Goal: Transaction & Acquisition: Purchase product/service

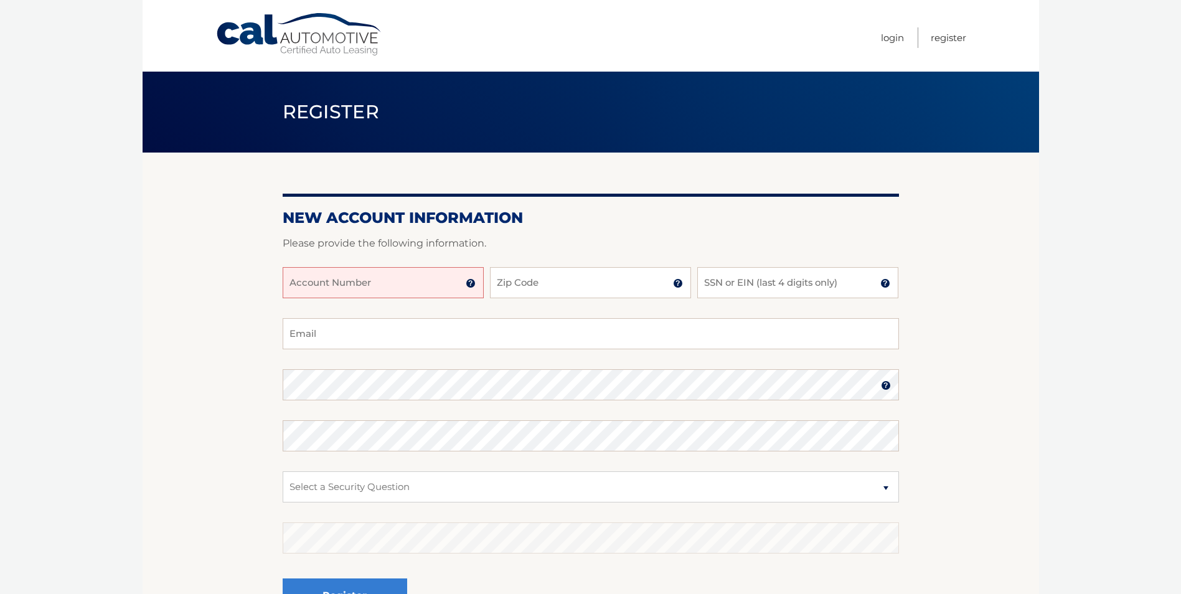
click at [437, 291] on input "Account Number" at bounding box center [383, 282] width 201 height 31
type input "44456020882"
click at [515, 285] on input "Zip Code" at bounding box center [590, 282] width 201 height 31
type input "33186"
click at [800, 287] on input "SSN or EIN (last 4 digits only)" at bounding box center [797, 282] width 201 height 31
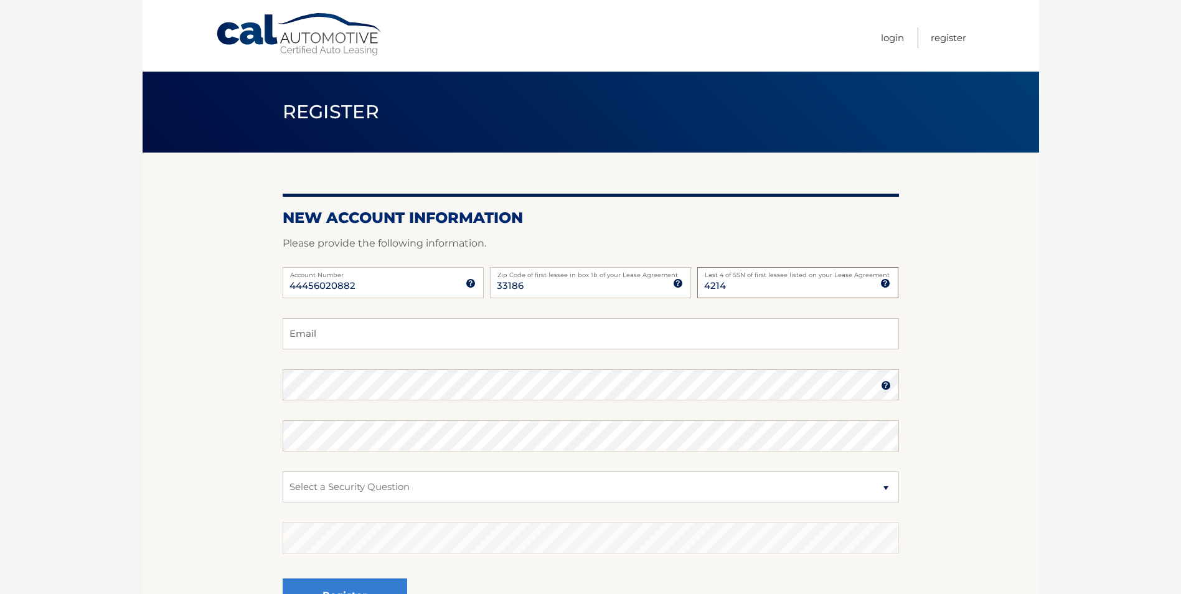
type input "4214"
click at [609, 341] on input "Email" at bounding box center [591, 333] width 616 height 31
type input "[EMAIL_ADDRESS][DOMAIN_NAME]"
click at [480, 486] on select "Select a Security Question What was the name of your elementary school? What is…" at bounding box center [591, 486] width 616 height 31
select select "2"
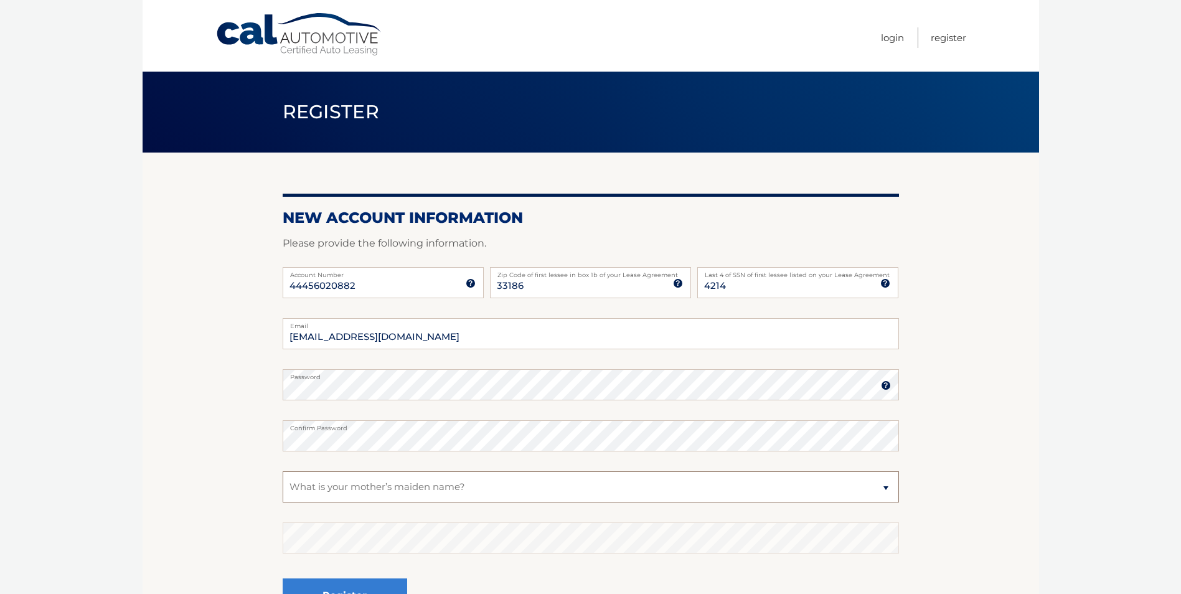
click at [283, 471] on select "Select a Security Question What was the name of your elementary school? What is…" at bounding box center [591, 486] width 616 height 31
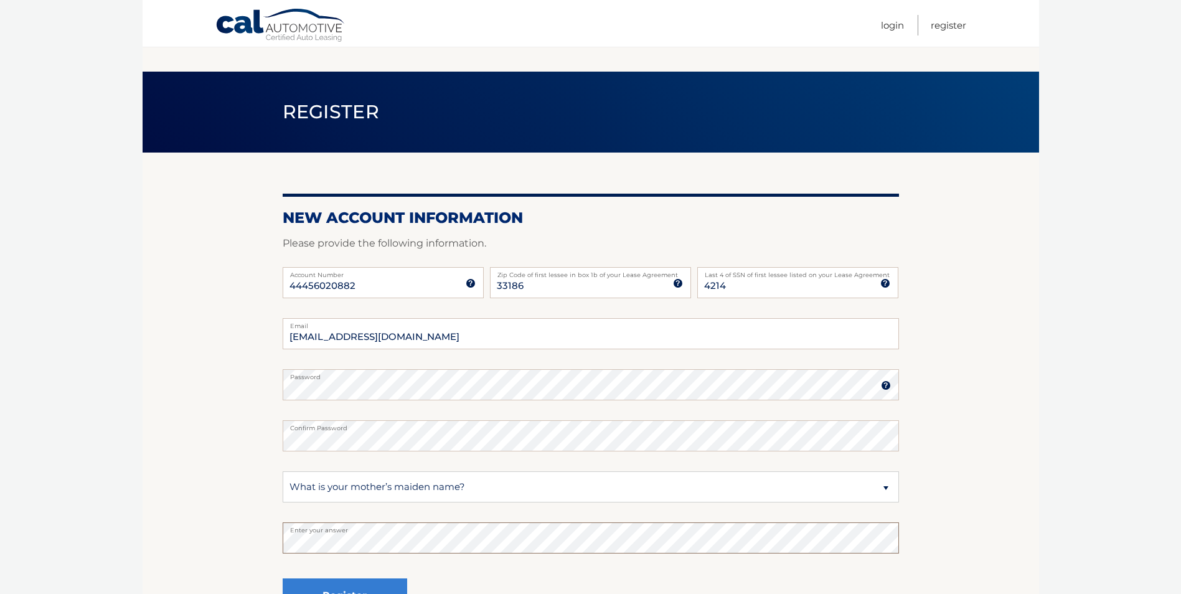
scroll to position [62, 0]
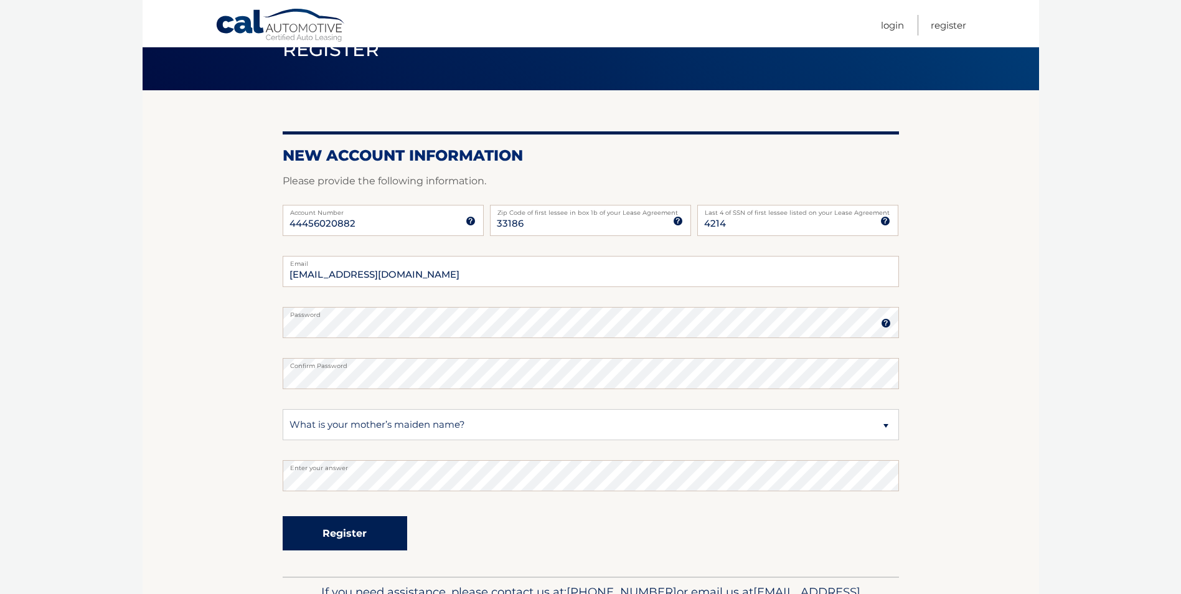
click at [336, 530] on button "Register" at bounding box center [345, 533] width 125 height 34
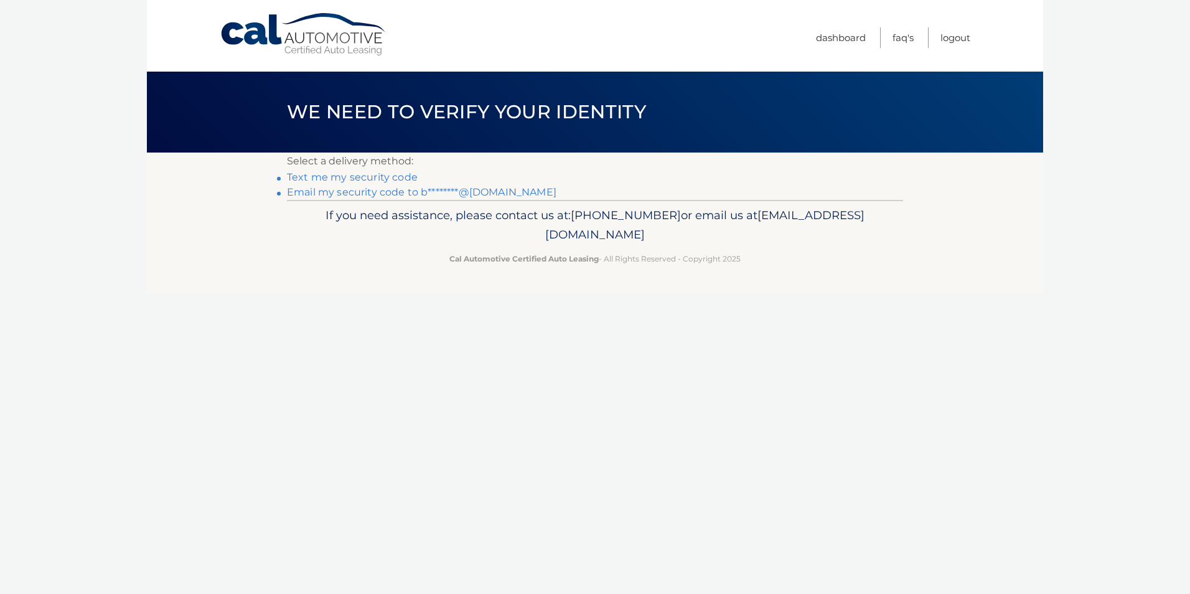
click at [351, 179] on link "Text me my security code" at bounding box center [352, 177] width 131 height 12
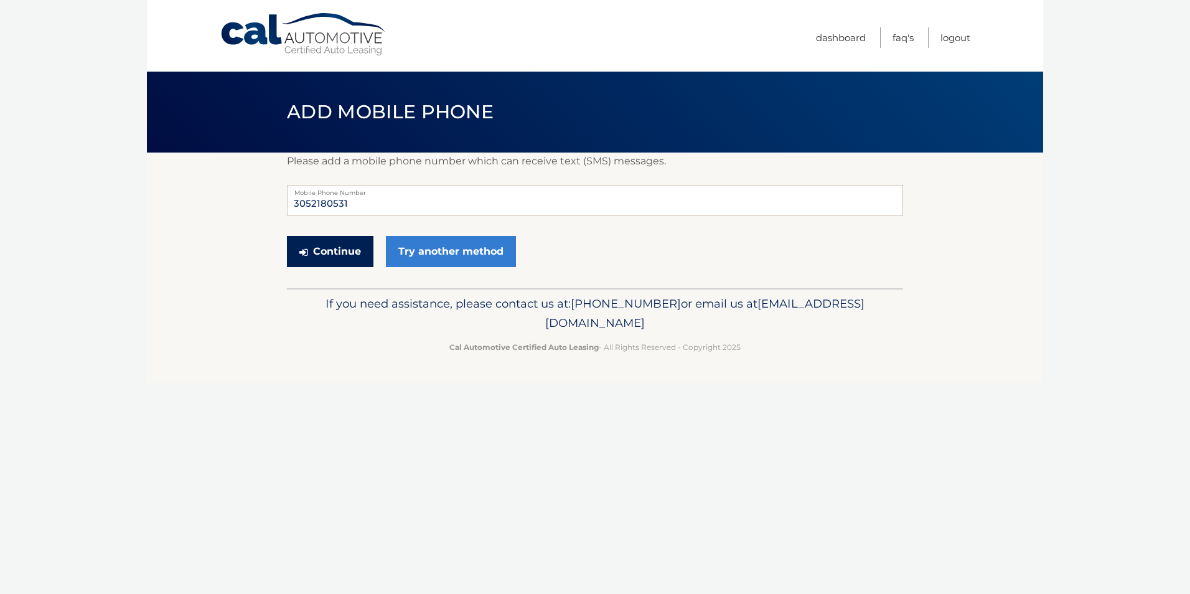
click at [349, 252] on button "Continue" at bounding box center [330, 251] width 87 height 31
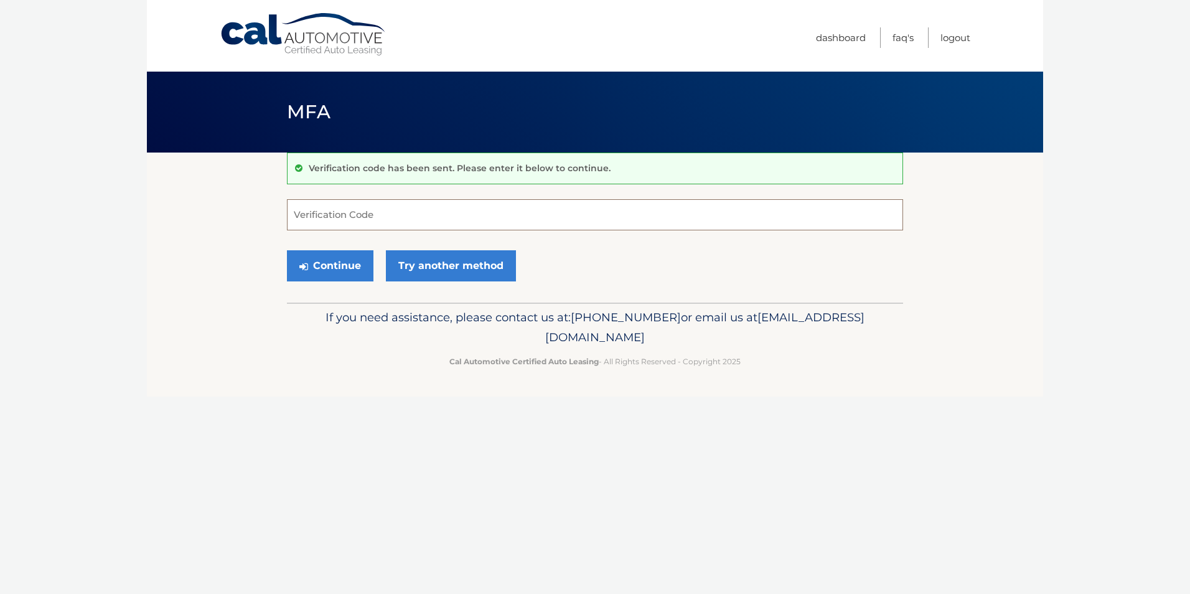
click at [356, 219] on input "Verification Code" at bounding box center [595, 214] width 616 height 31
type input "441742"
click at [341, 268] on button "Continue" at bounding box center [330, 265] width 87 height 31
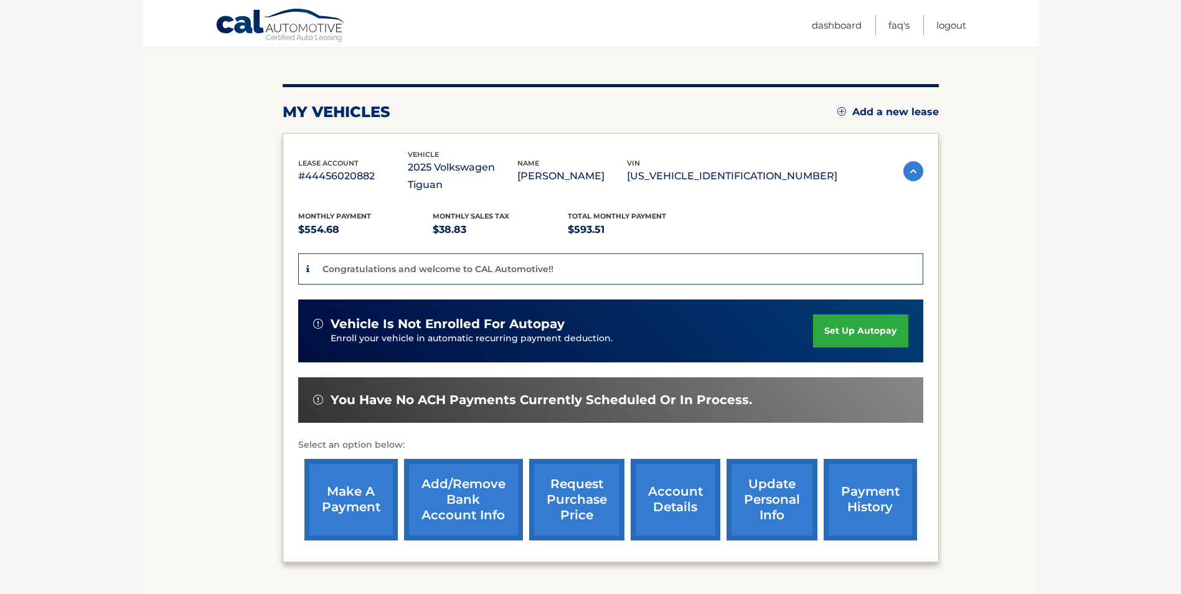
scroll to position [187, 0]
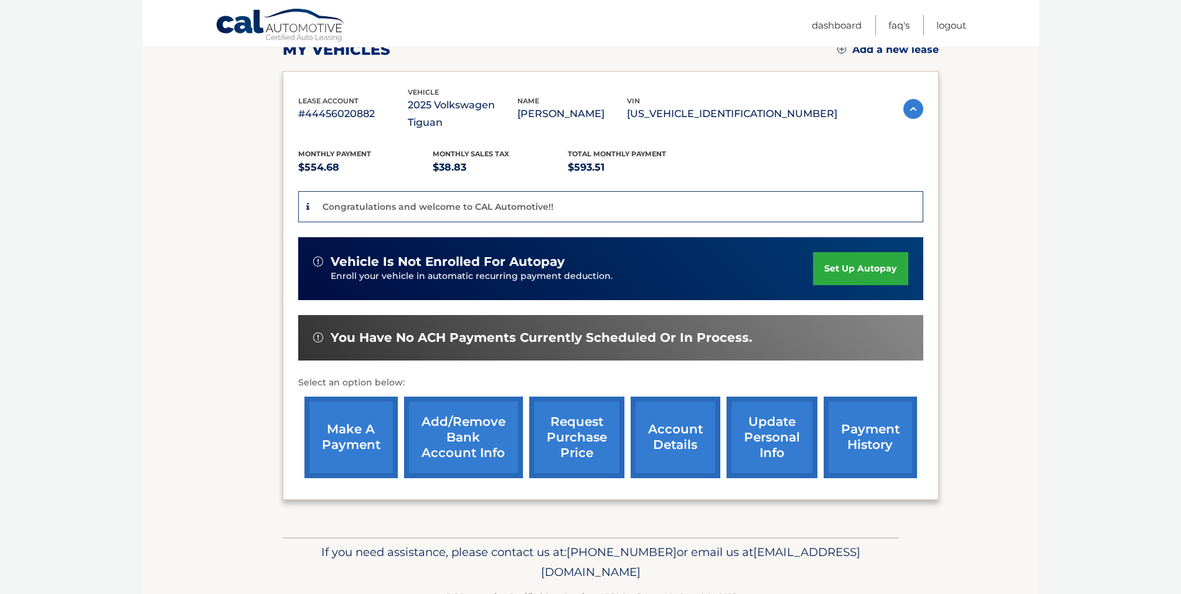
click at [669, 423] on link "account details" at bounding box center [676, 438] width 90 height 82
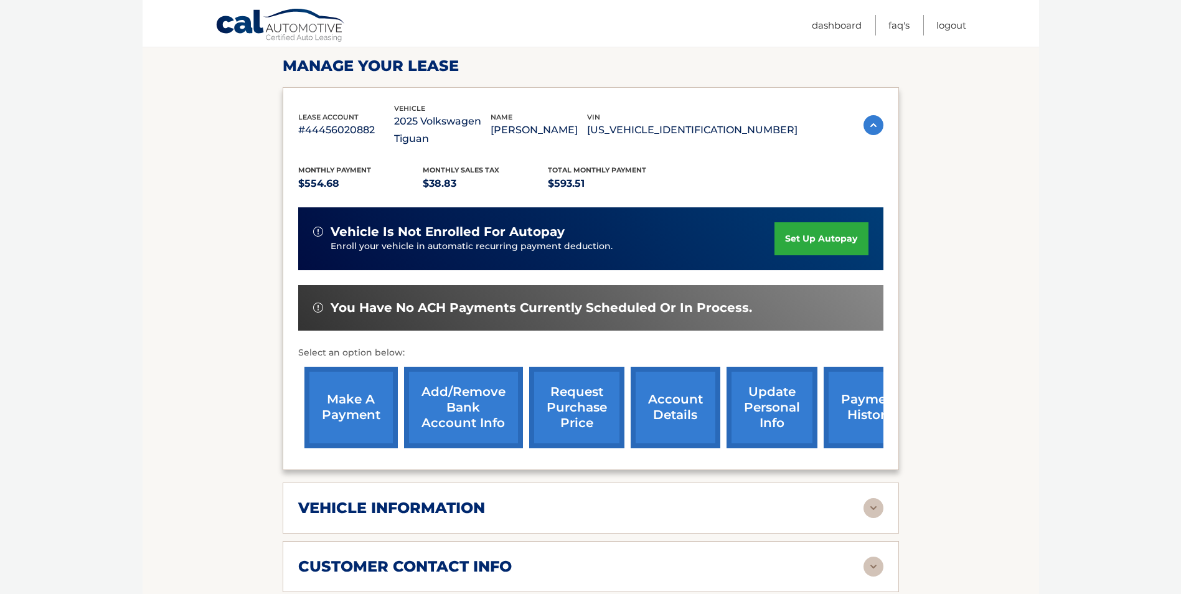
scroll to position [374, 0]
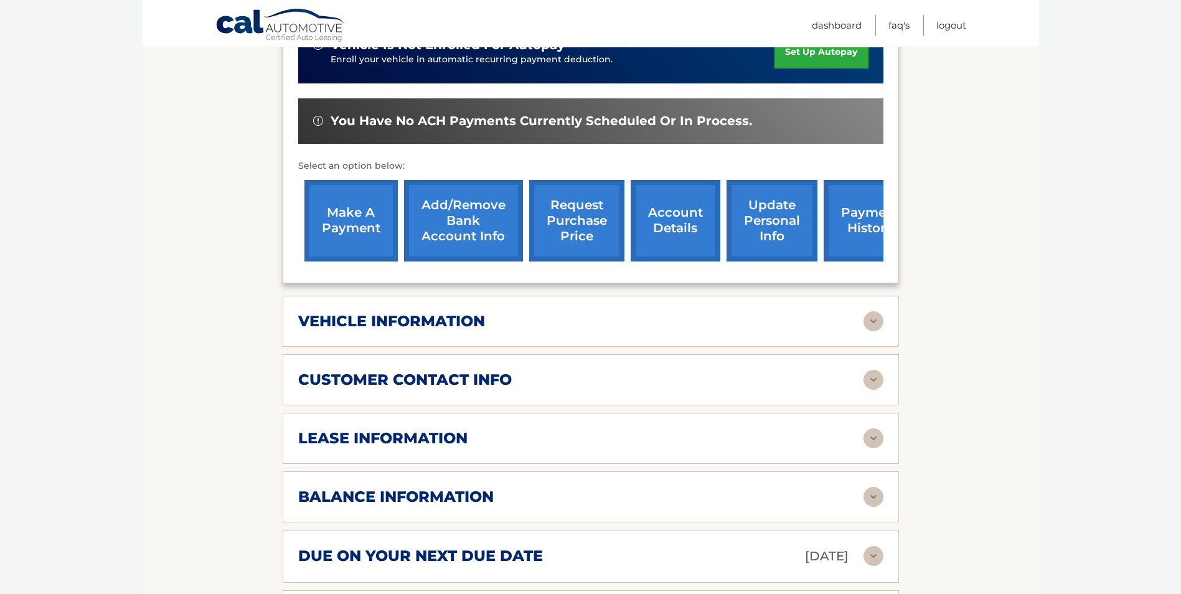
click at [875, 320] on img at bounding box center [873, 321] width 20 height 20
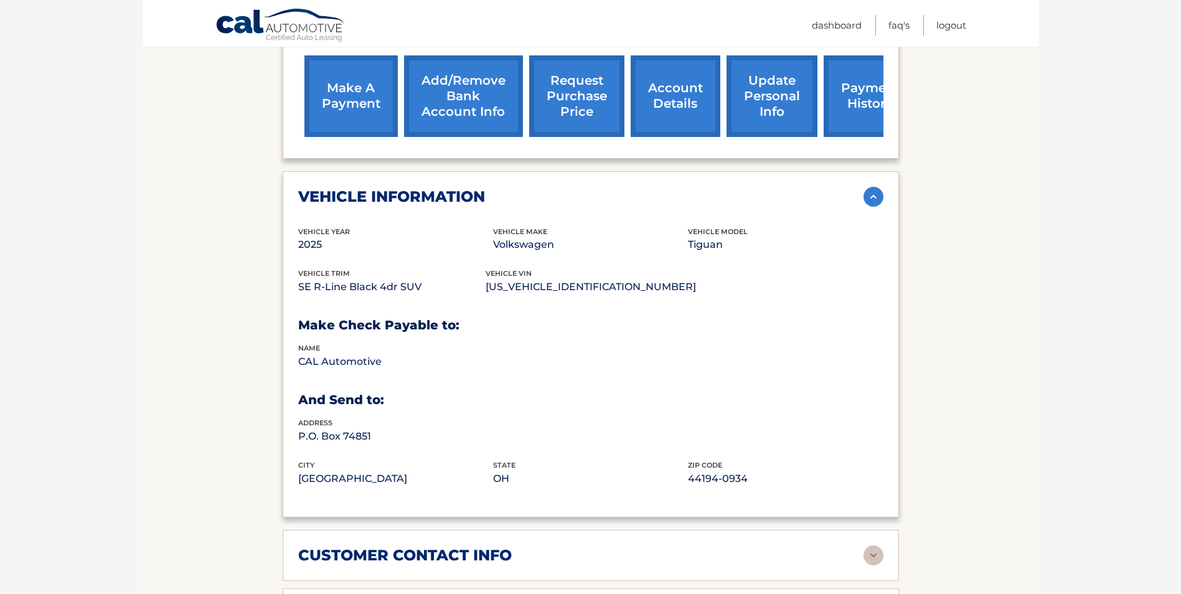
scroll to position [685, 0]
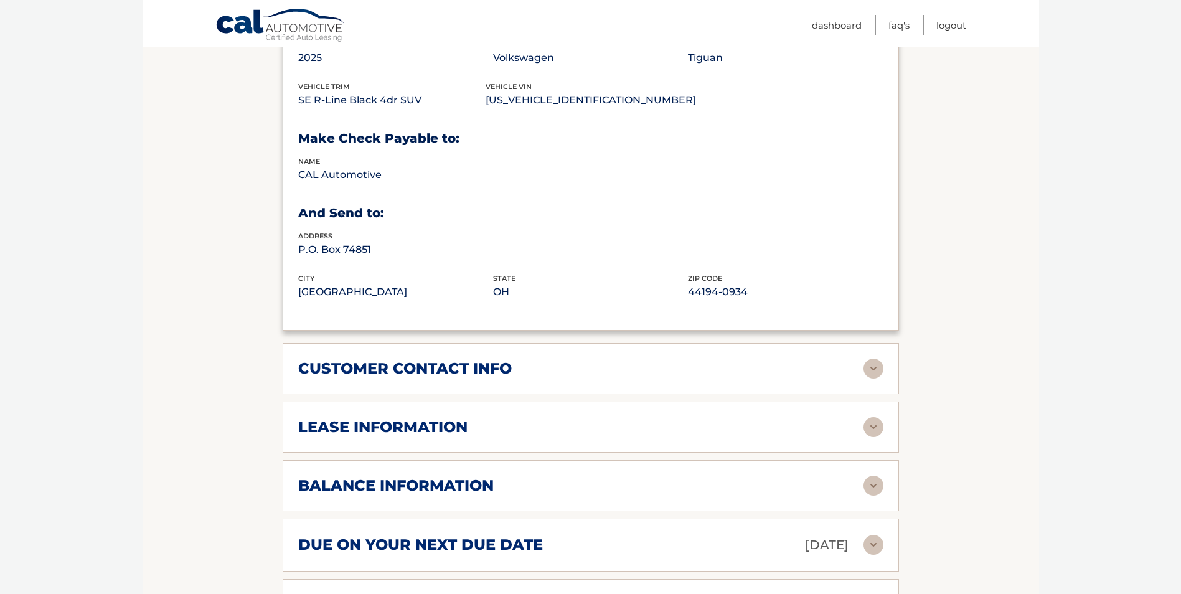
click at [876, 431] on img at bounding box center [873, 427] width 20 height 20
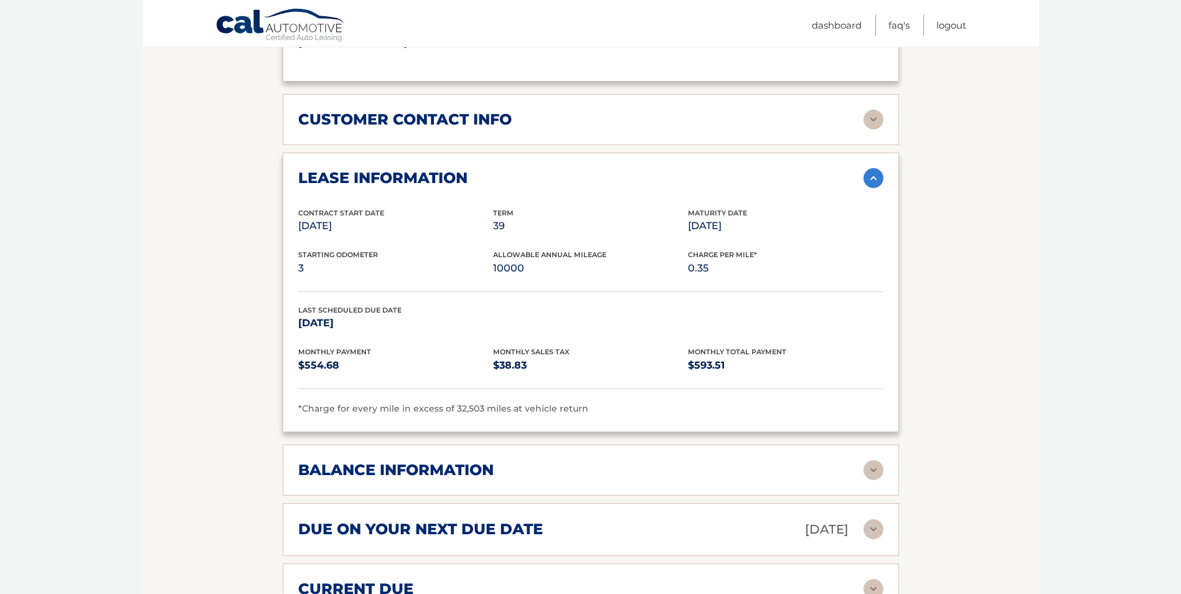
scroll to position [996, 0]
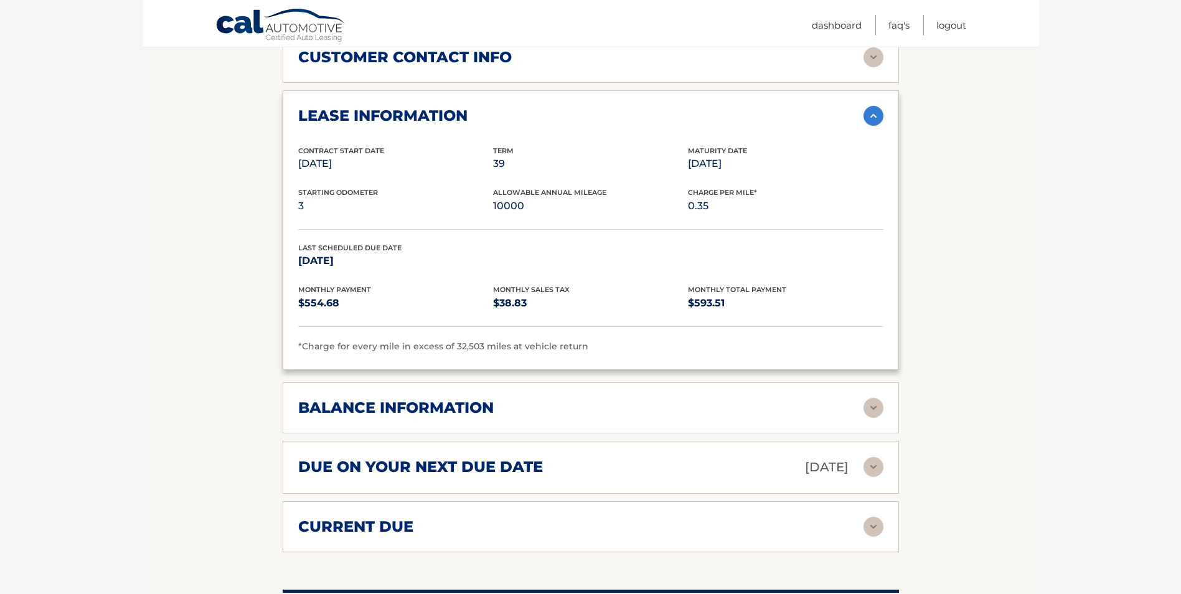
click at [873, 415] on img at bounding box center [873, 408] width 20 height 20
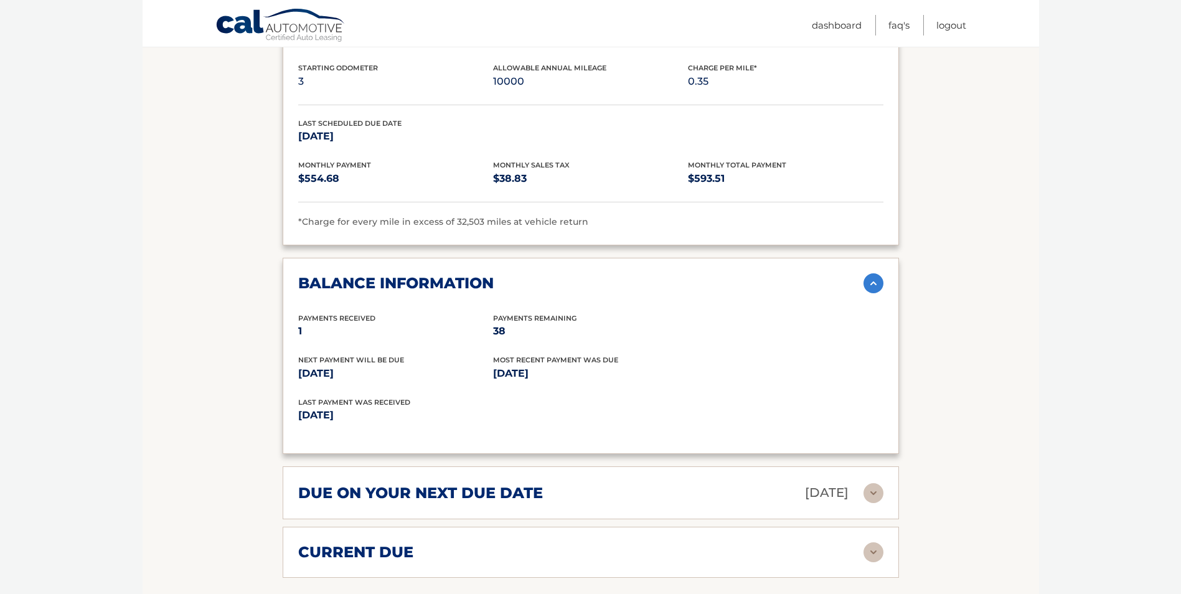
scroll to position [1183, 0]
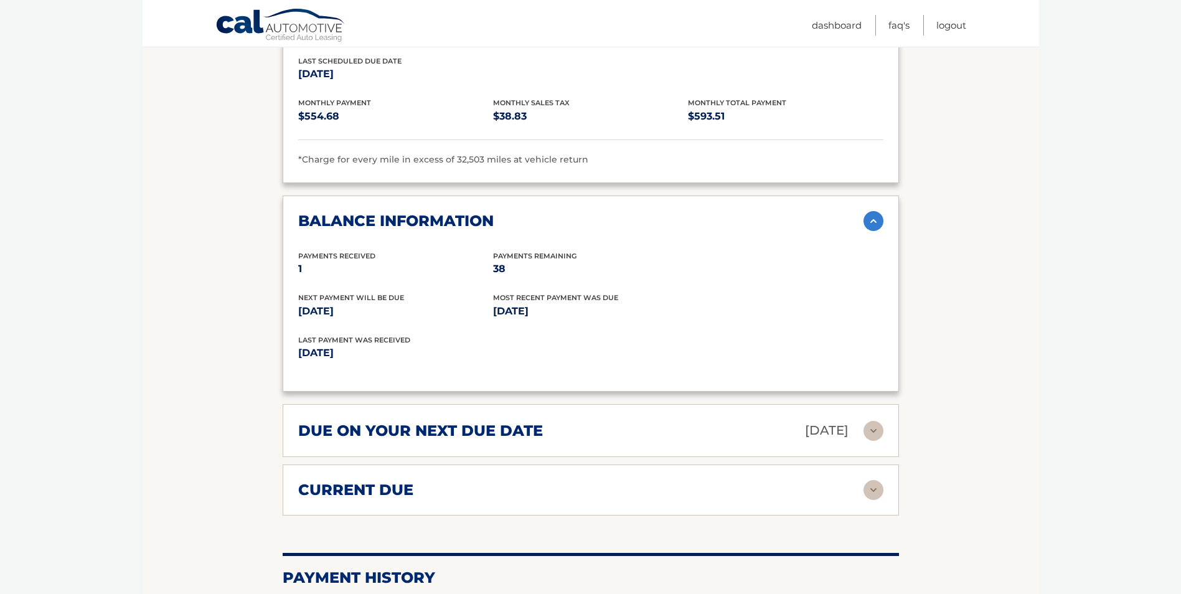
click at [869, 489] on img at bounding box center [873, 490] width 20 height 20
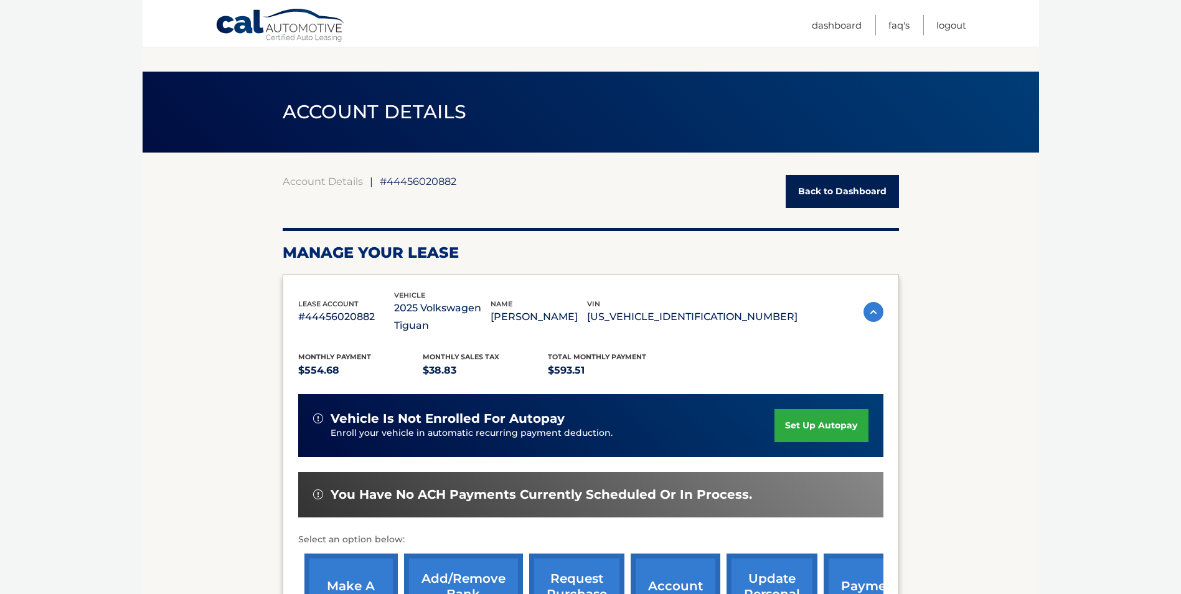
scroll to position [249, 0]
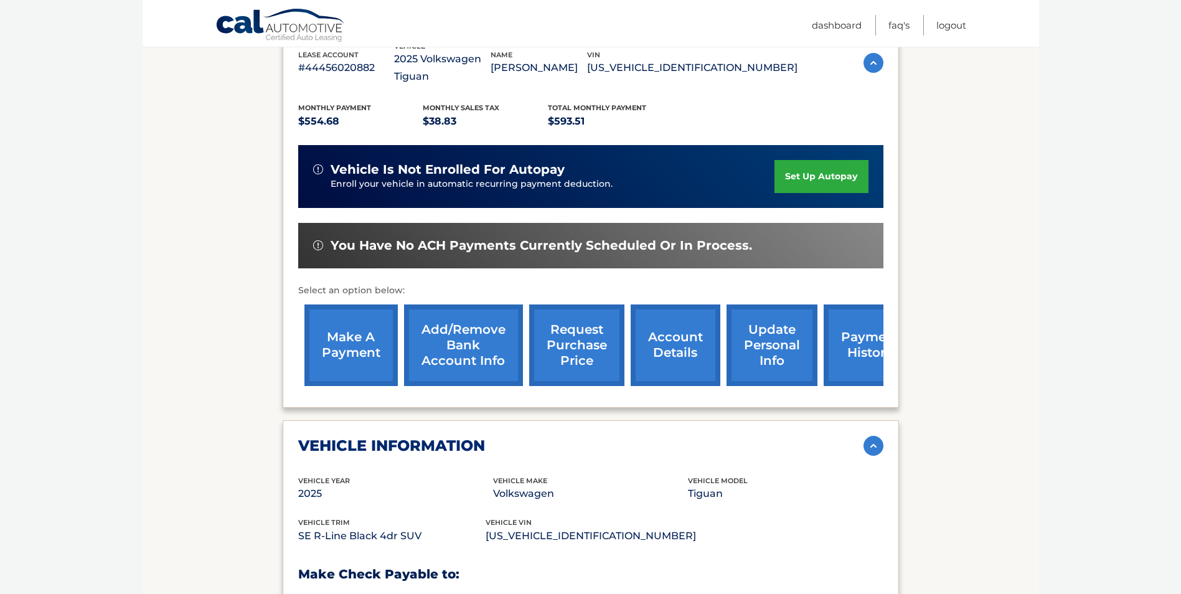
click at [357, 351] on link "make a payment" at bounding box center [350, 345] width 93 height 82
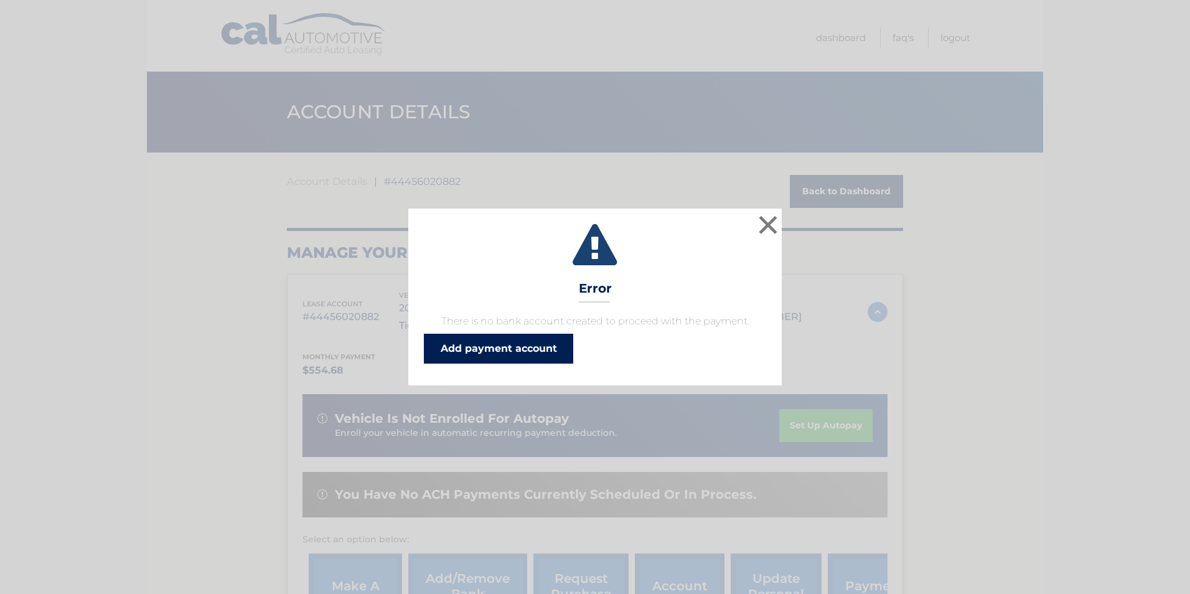
click at [522, 354] on link "Add payment account" at bounding box center [498, 349] width 149 height 30
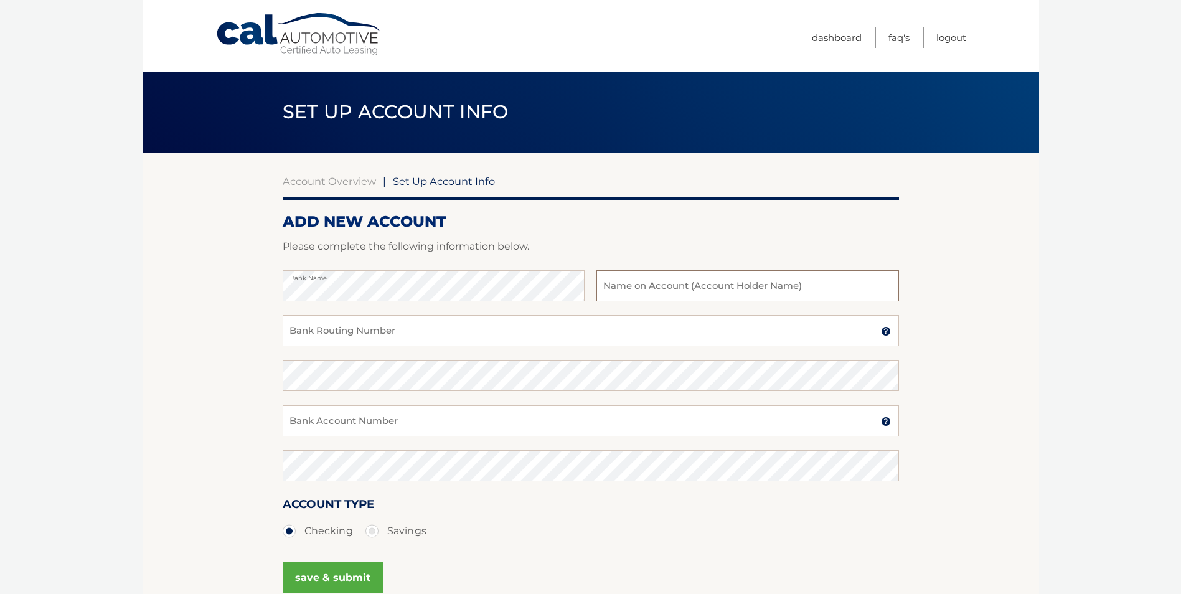
click at [642, 285] on input "text" at bounding box center [747, 285] width 302 height 31
type input "B Bad Mortgage Processing LLC"
click at [525, 332] on input "Bank Routing Number" at bounding box center [591, 330] width 616 height 31
type input "267084131"
click at [500, 423] on input "Bank Account Number" at bounding box center [591, 420] width 616 height 31
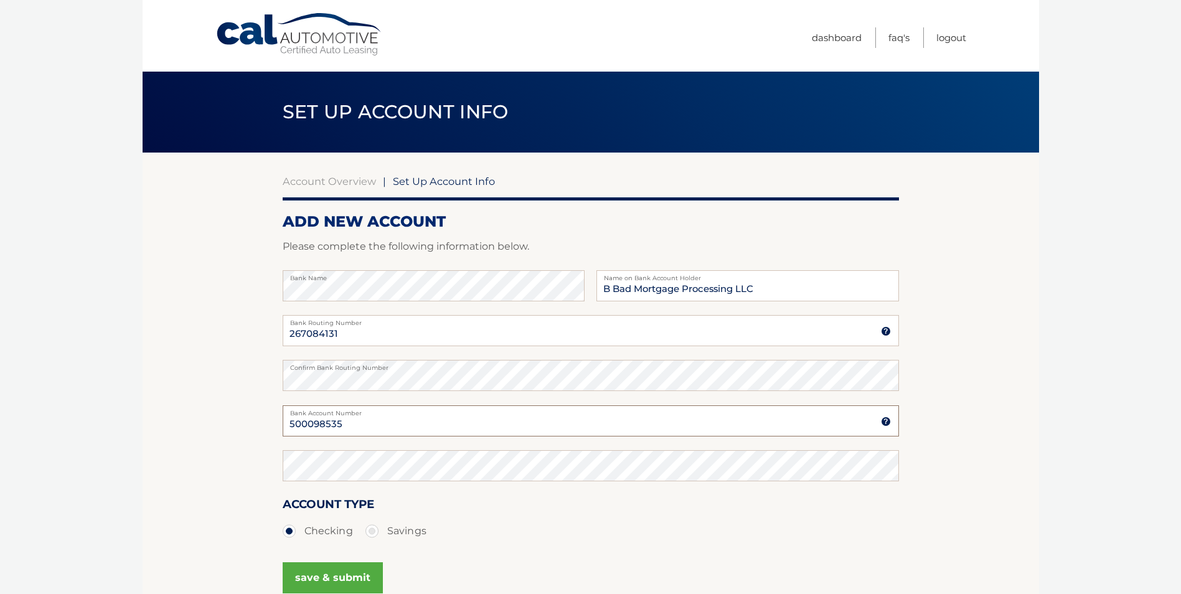
type input "500098535"
click at [269, 369] on section "Account Overview | Set Up Account Info ADD NEW ACCOUNT Please complete the foll…" at bounding box center [591, 390] width 896 height 475
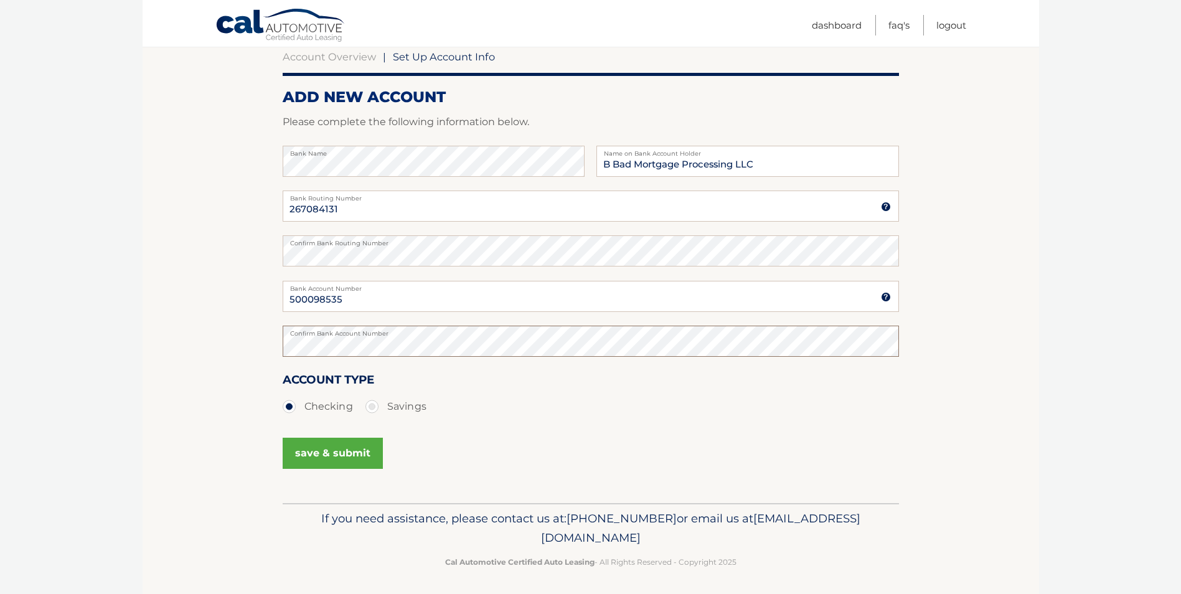
scroll to position [128, 0]
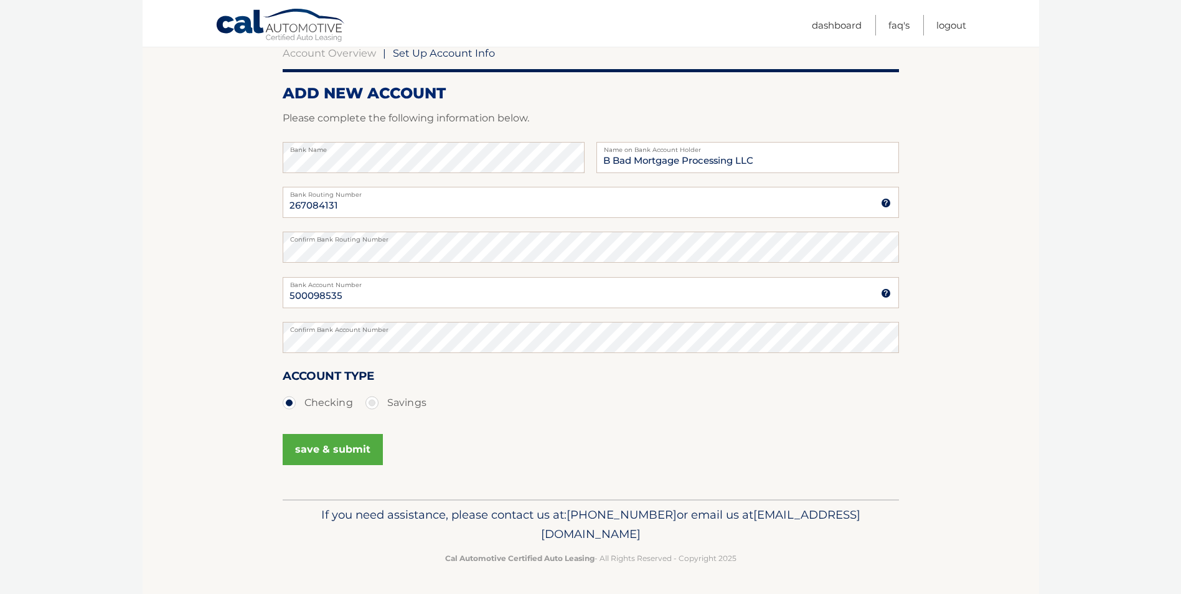
click at [341, 448] on button "save & submit" at bounding box center [333, 449] width 100 height 31
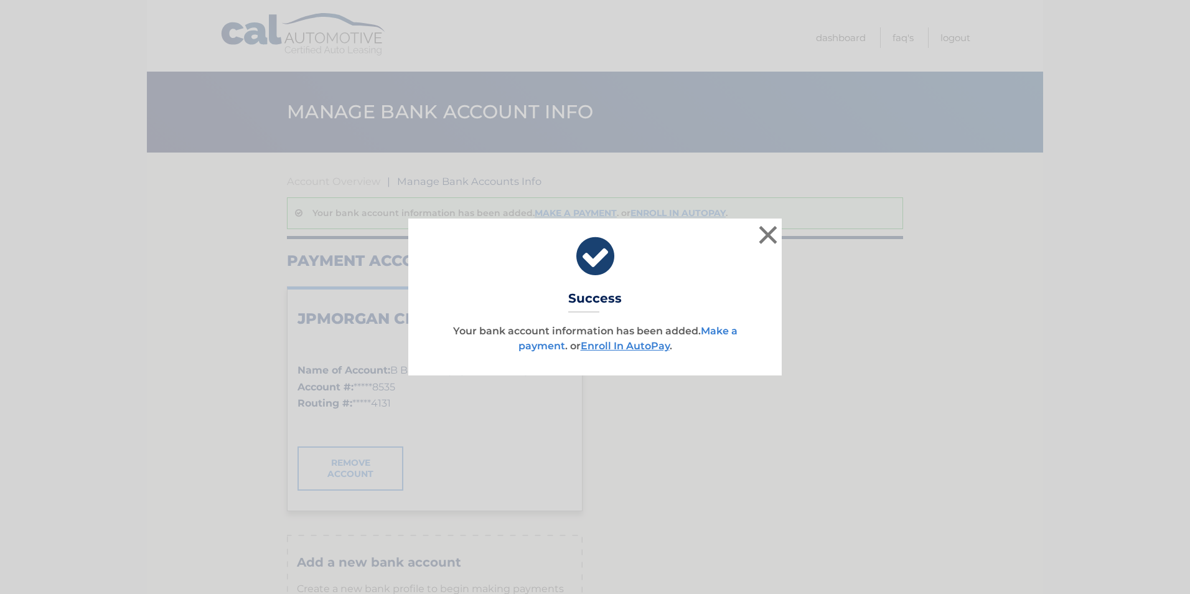
click at [721, 331] on link "Make a payment" at bounding box center [628, 338] width 219 height 27
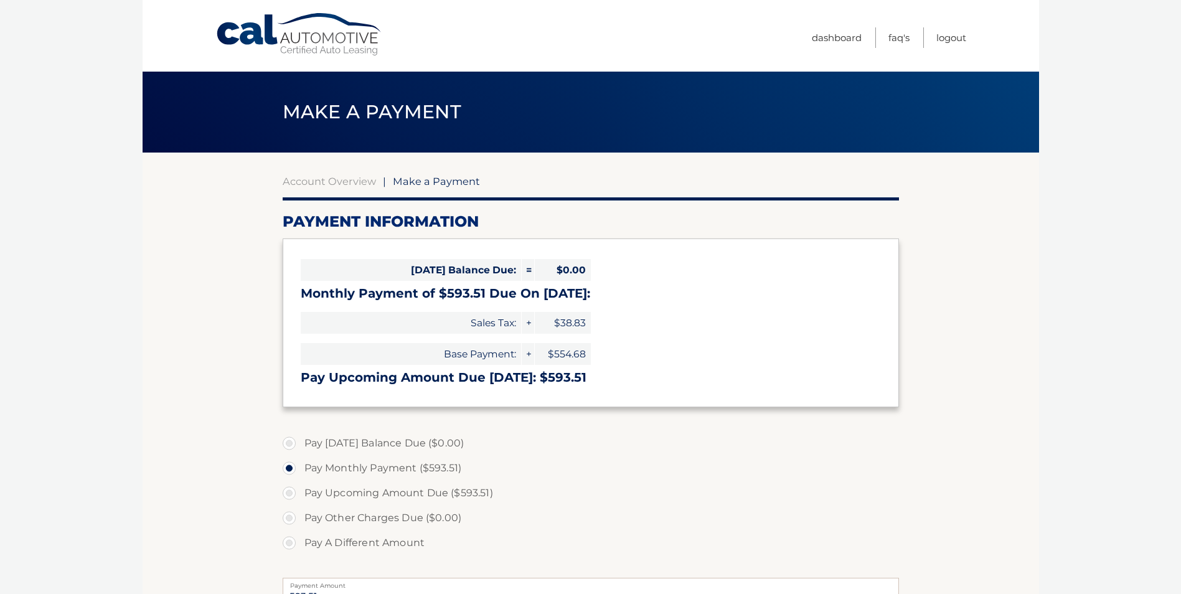
select select "YTMzYzAyZjAtY2Q1Ni00YjEzLWFmMTMtMzA0NzQzMzI2Zjk4"
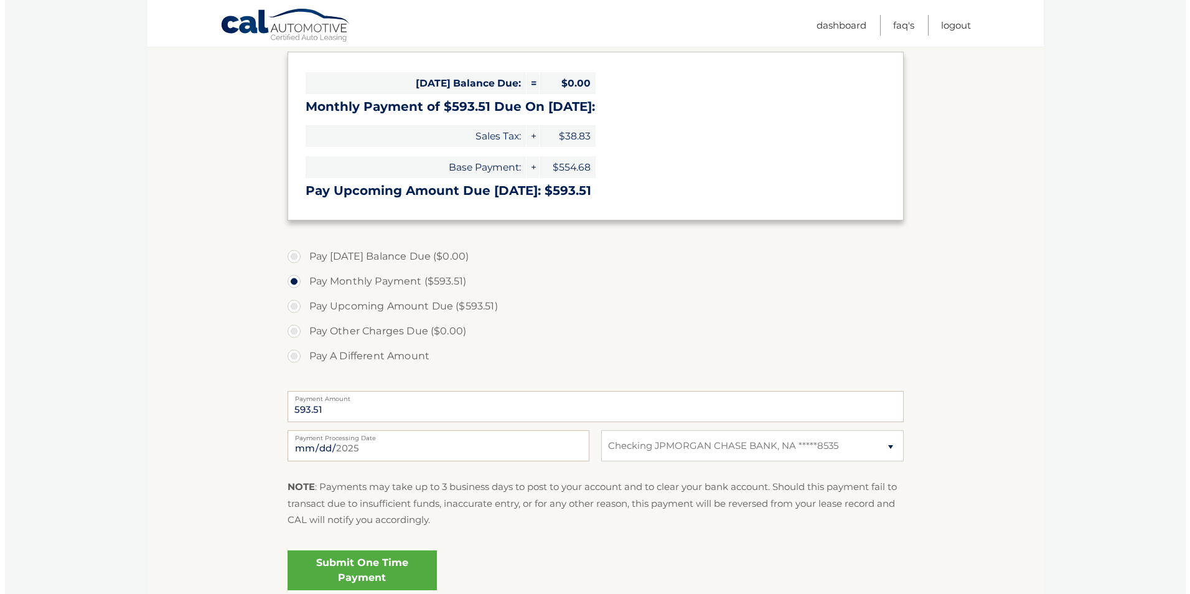
scroll to position [249, 0]
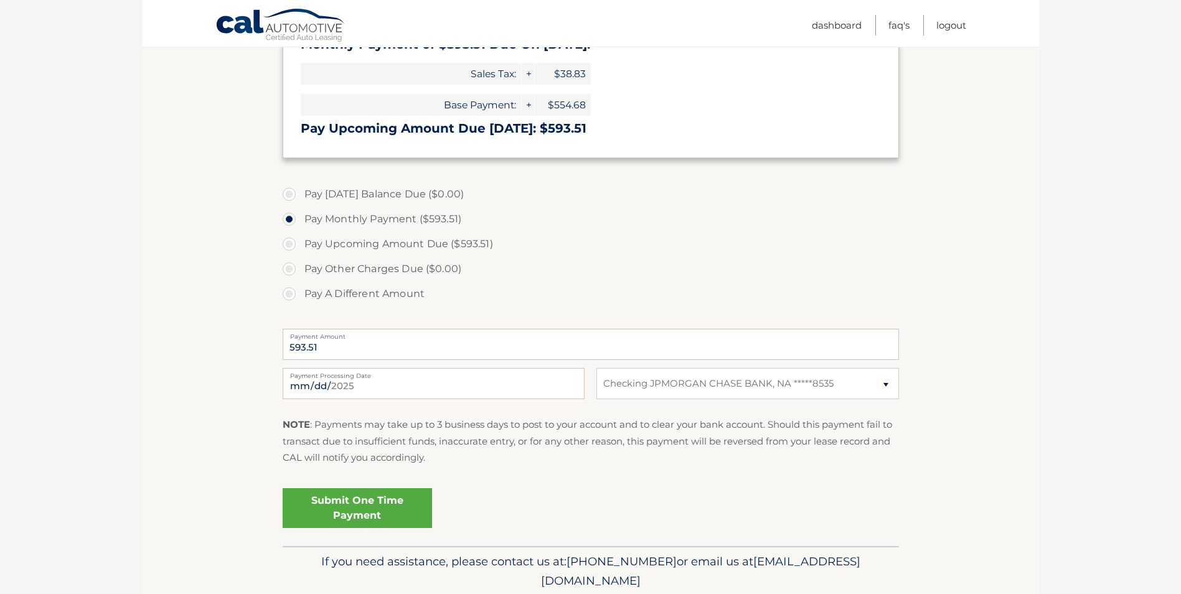
click at [352, 510] on link "Submit One Time Payment" at bounding box center [357, 508] width 149 height 40
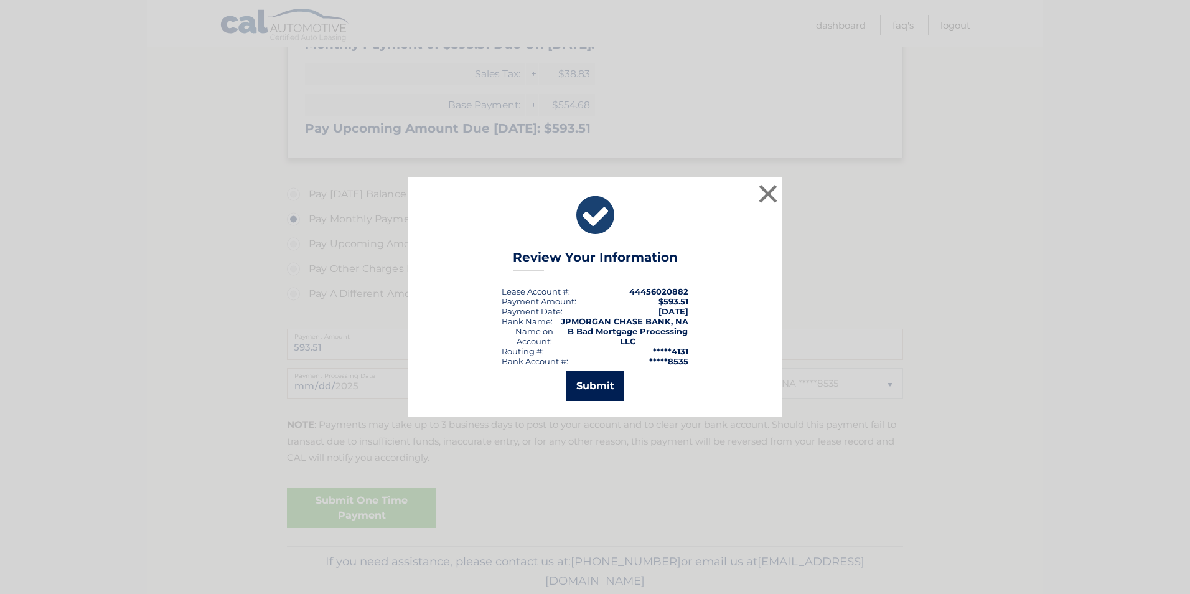
click at [606, 388] on button "Submit" at bounding box center [596, 386] width 58 height 30
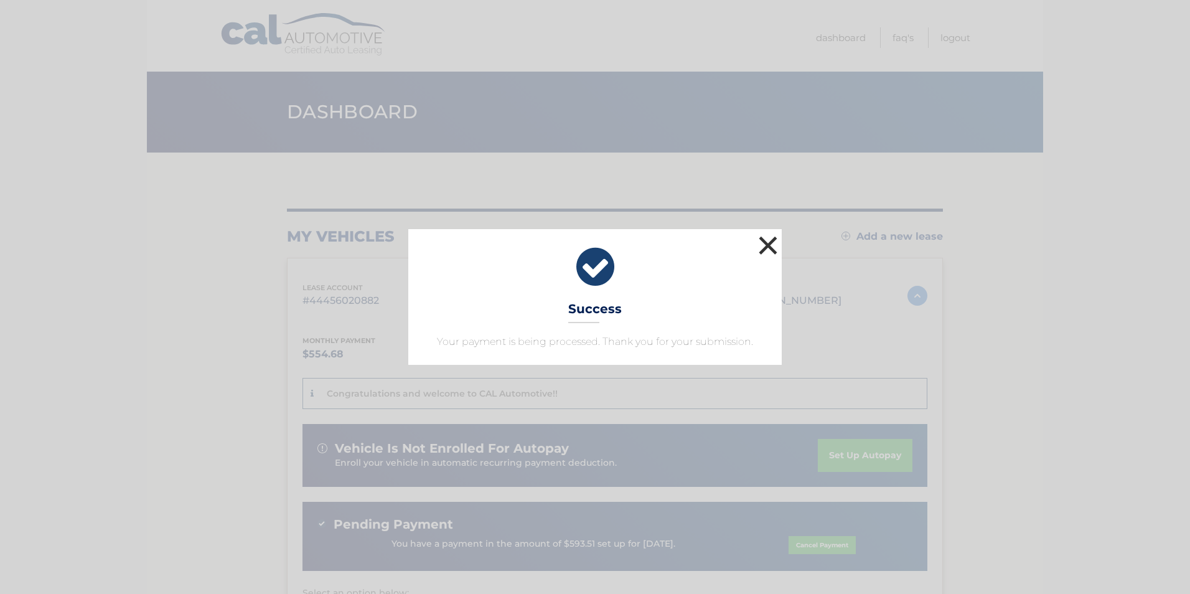
click at [766, 243] on button "×" at bounding box center [768, 245] width 25 height 25
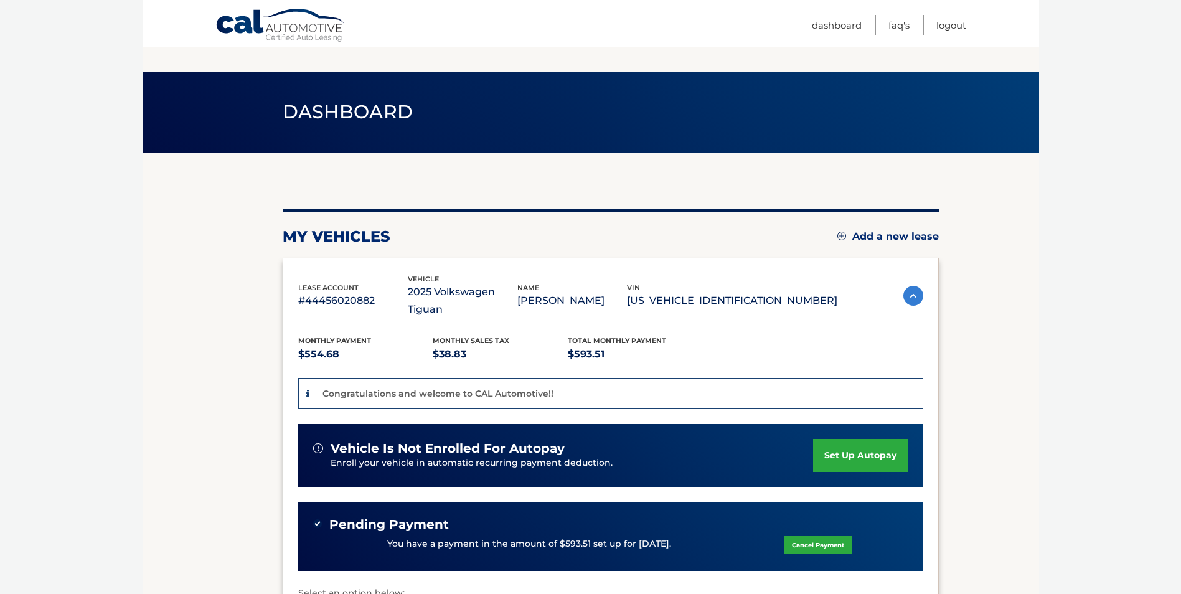
scroll to position [231, 0]
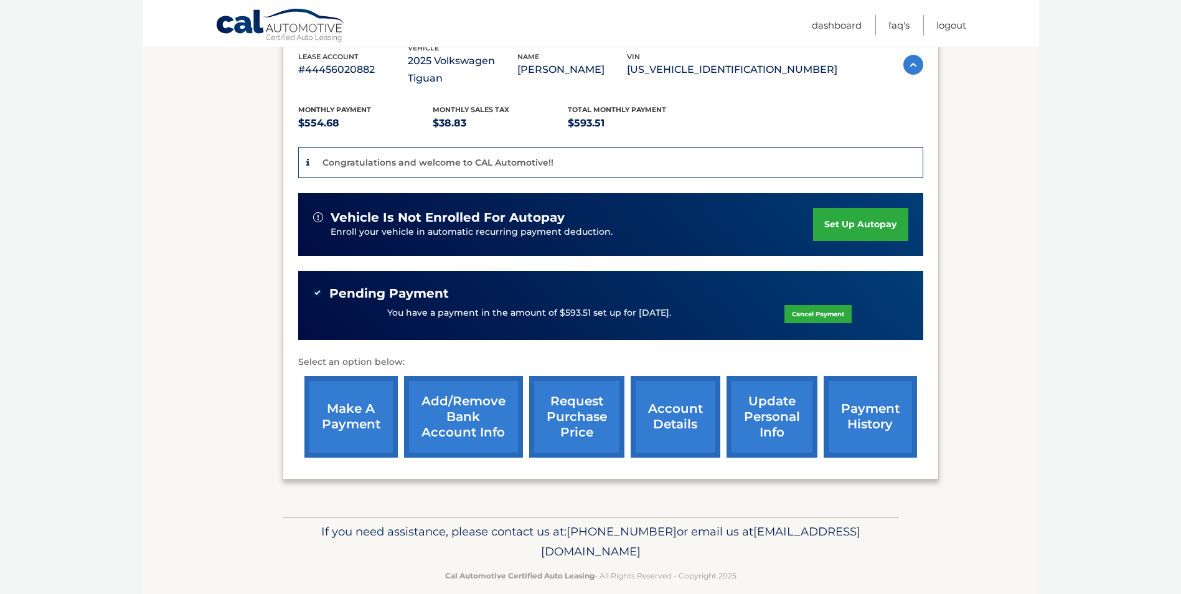
click at [672, 405] on link "account details" at bounding box center [676, 417] width 90 height 82
click at [871, 393] on link "payment history" at bounding box center [870, 417] width 93 height 82
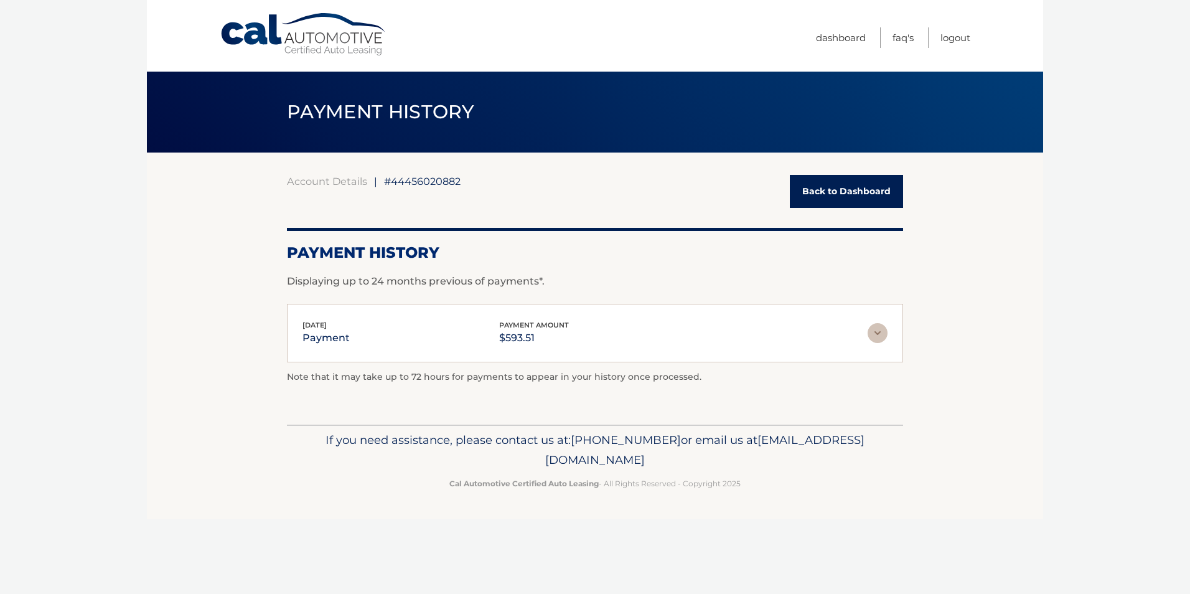
click at [880, 330] on img at bounding box center [878, 333] width 20 height 20
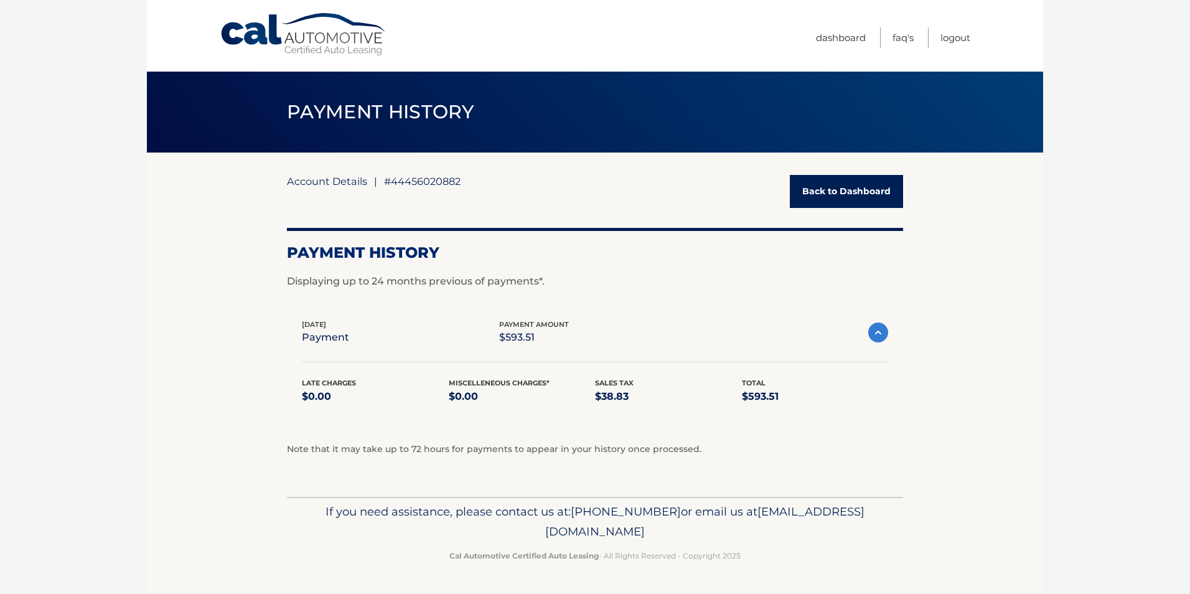
click at [337, 177] on link "Account Details" at bounding box center [327, 181] width 80 height 12
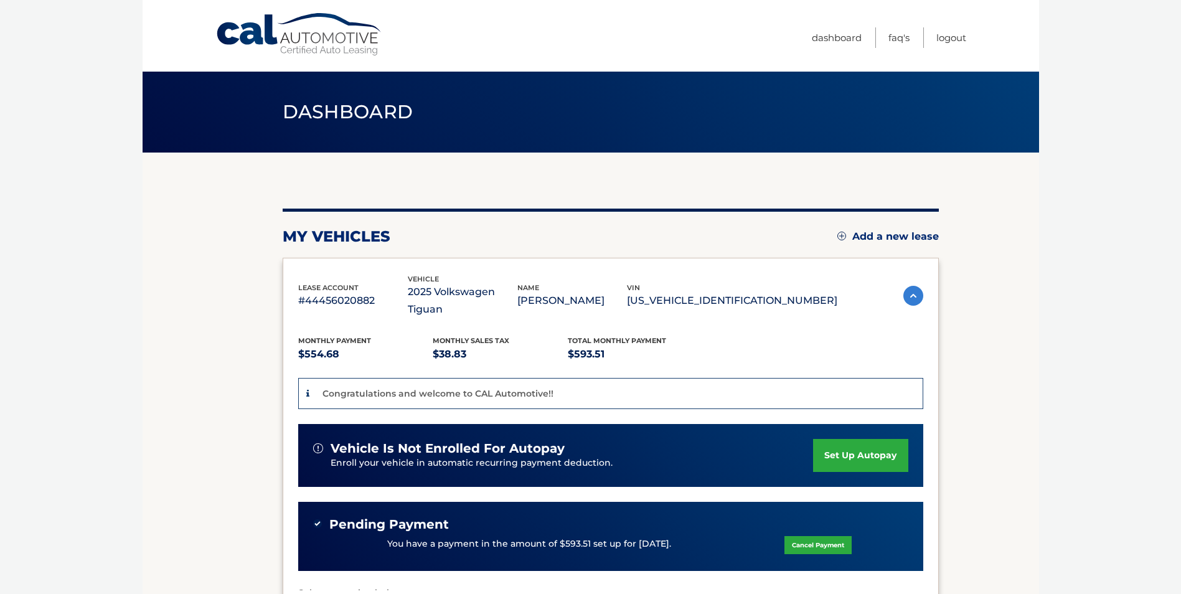
click at [847, 195] on div "my vehicles Add a new lease lease account #44456020882 vehicle 2025 Volkswagen …" at bounding box center [611, 398] width 656 height 491
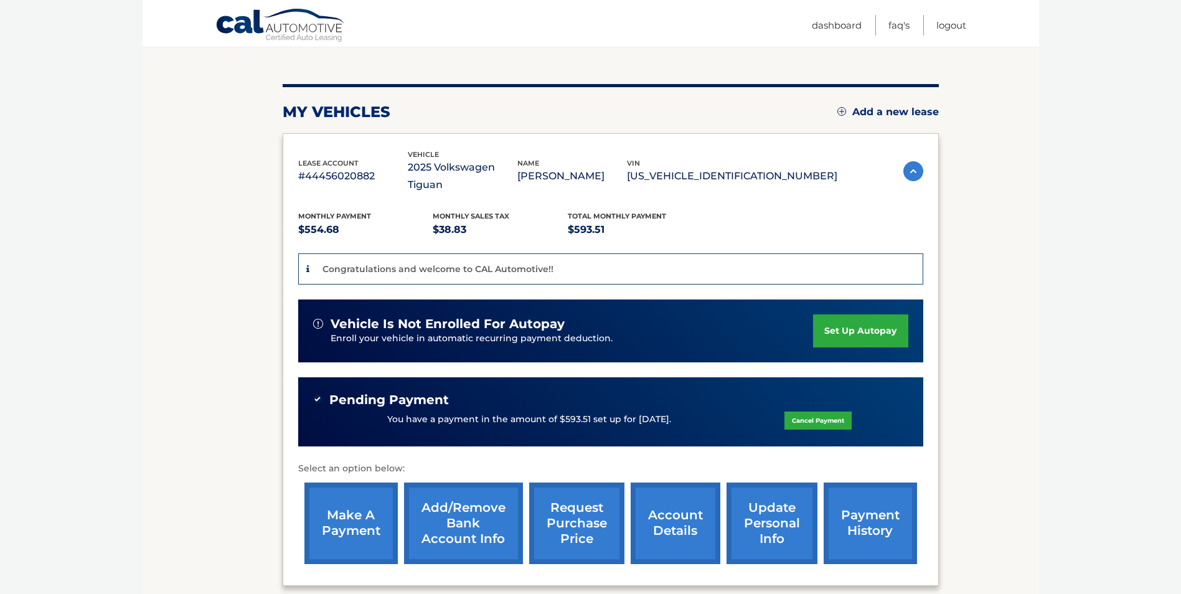
scroll to position [187, 0]
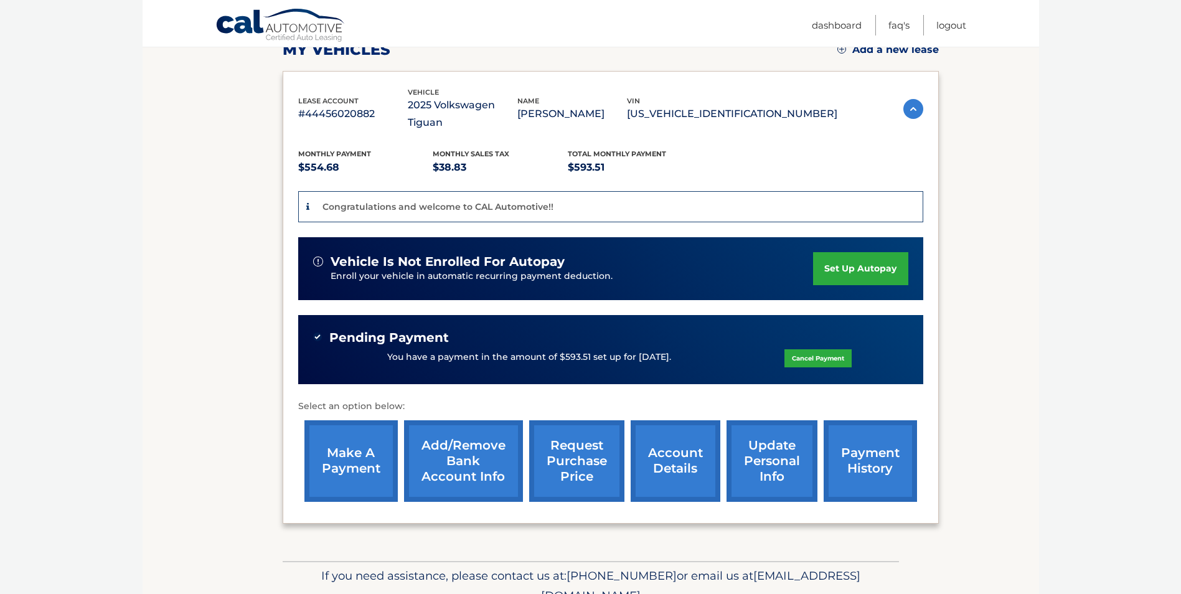
click at [669, 447] on link "account details" at bounding box center [676, 461] width 90 height 82
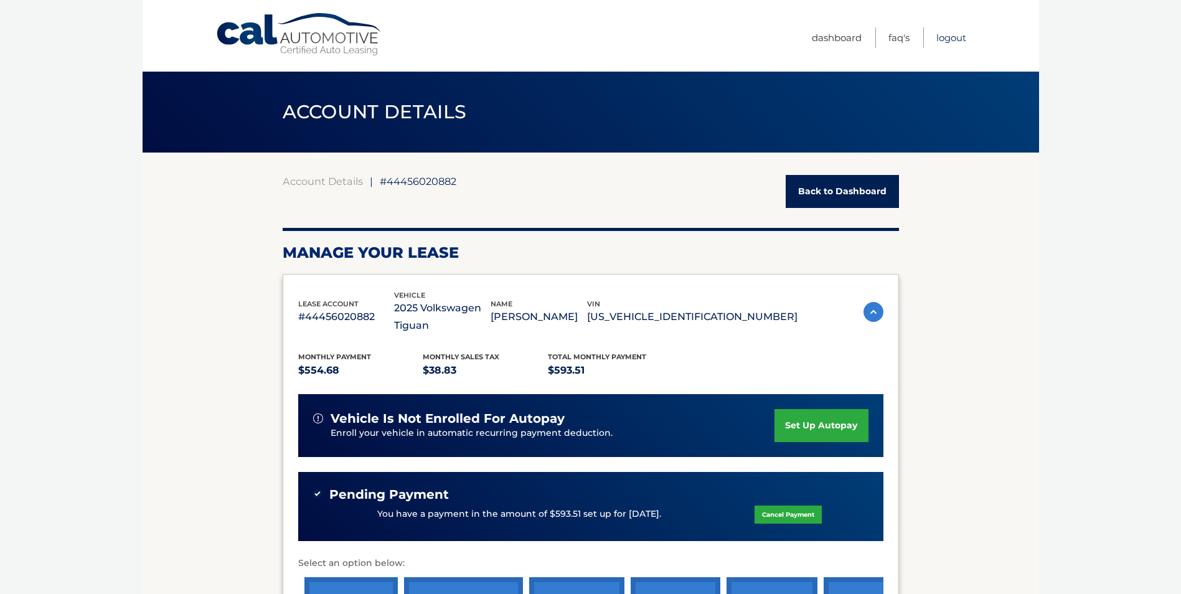
click at [961, 35] on link "Logout" at bounding box center [951, 37] width 30 height 21
